Goal: Use online tool/utility: Utilize a website feature to perform a specific function

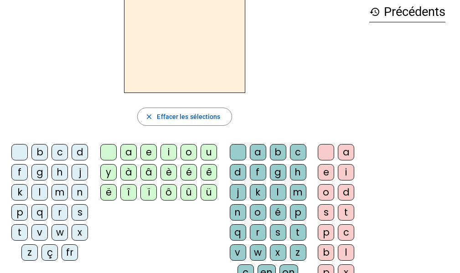
scroll to position [45, 0]
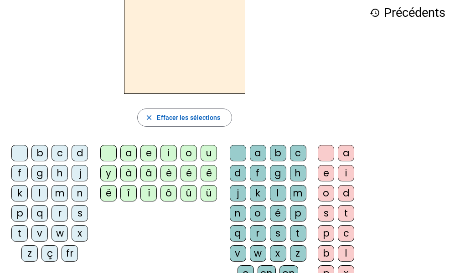
click at [38, 194] on div "l" at bounding box center [39, 193] width 16 height 16
click at [124, 152] on div "a" at bounding box center [128, 153] width 16 height 16
click at [19, 232] on div "t" at bounding box center [19, 233] width 16 height 16
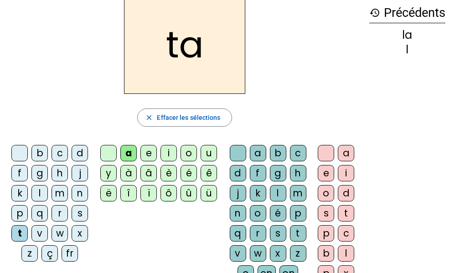
click at [260, 233] on div "r" at bounding box center [258, 233] width 16 height 16
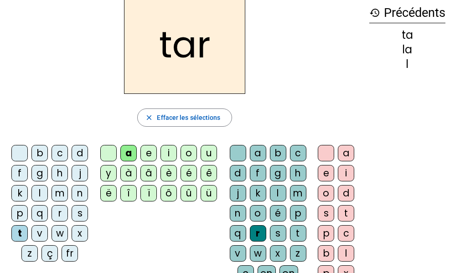
click at [56, 153] on div "c" at bounding box center [60, 153] width 16 height 16
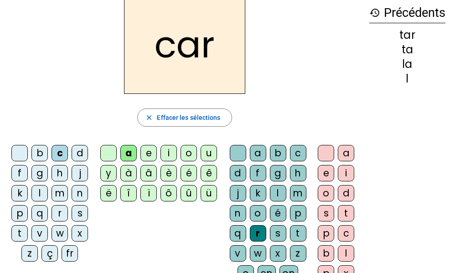
click at [33, 148] on div "b" at bounding box center [39, 153] width 16 height 16
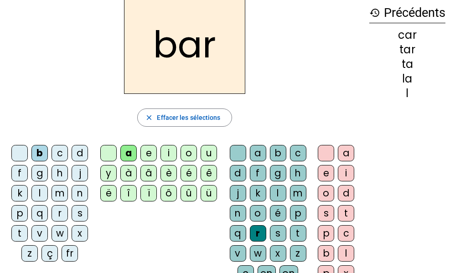
click at [17, 211] on div "p" at bounding box center [19, 213] width 16 height 16
click at [208, 147] on div "u" at bounding box center [209, 153] width 16 height 16
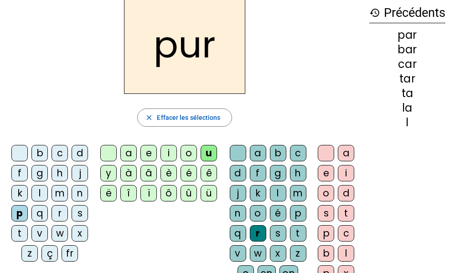
click at [79, 150] on div "d" at bounding box center [80, 153] width 16 height 16
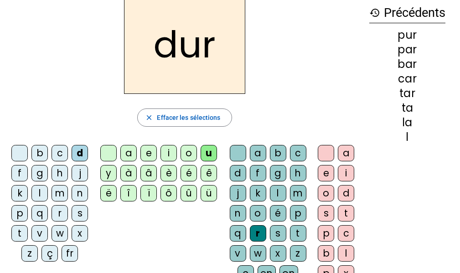
click at [79, 217] on div "s" at bounding box center [80, 213] width 16 height 16
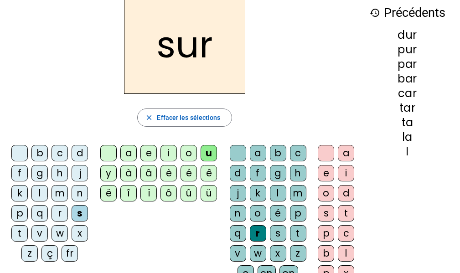
click at [254, 230] on div "r" at bounding box center [258, 233] width 16 height 16
click at [255, 234] on div "r" at bounding box center [258, 233] width 16 height 16
click at [230, 147] on div at bounding box center [238, 153] width 16 height 16
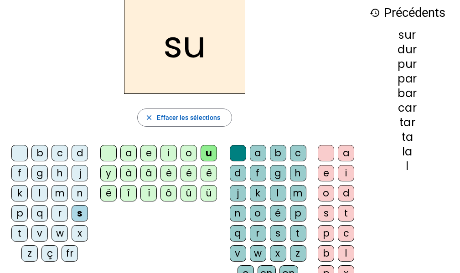
click at [129, 155] on div "a" at bounding box center [128, 153] width 16 height 16
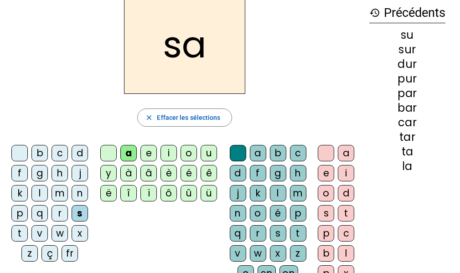
click at [166, 147] on div "i" at bounding box center [168, 153] width 16 height 16
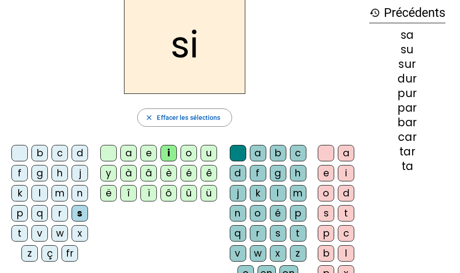
click at [275, 193] on div "l" at bounding box center [278, 193] width 16 height 16
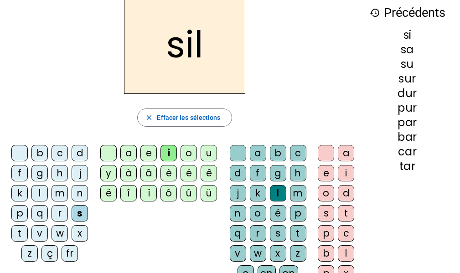
click at [59, 193] on div "m" at bounding box center [60, 193] width 16 height 16
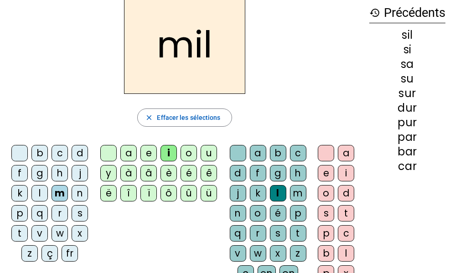
click at [62, 152] on div "c" at bounding box center [60, 153] width 16 height 16
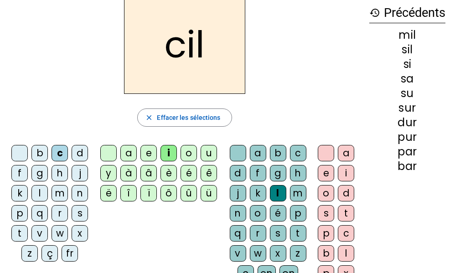
click at [80, 215] on div "s" at bounding box center [80, 213] width 16 height 16
